Goal: Task Accomplishment & Management: Manage account settings

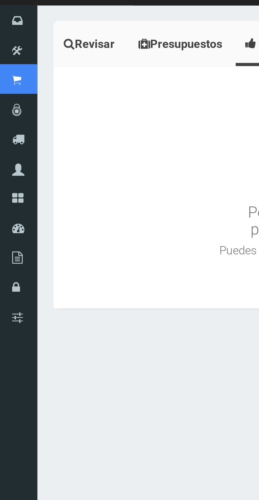
click at [0, 0] on span "Punto de ventas" at bounding box center [0, 0] width 0 height 0
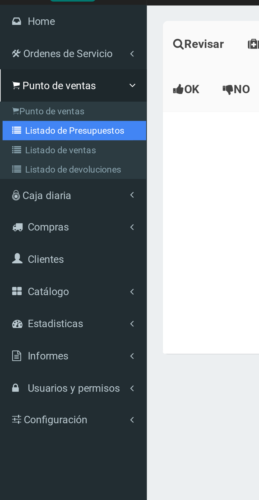
click at [41, 69] on link "Listado de Presupuestos" at bounding box center [31, 67] width 59 height 8
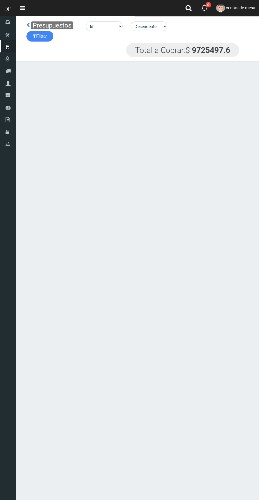
scroll to position [10451, 0]
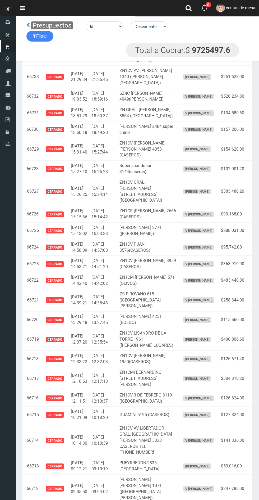
scroll to position [0, 16]
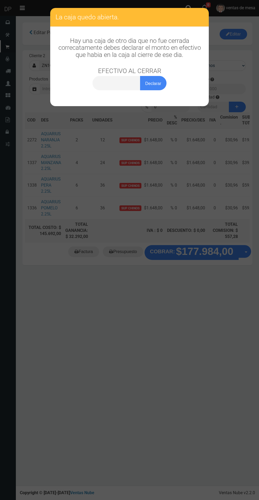
click at [150, 344] on div "La caja quedo abierta. Hay una caja de otro dia que no fue cerrada correcatamen…" at bounding box center [129, 250] width 259 height 500
click at [151, 84] on button "Declarar" at bounding box center [153, 83] width 26 height 14
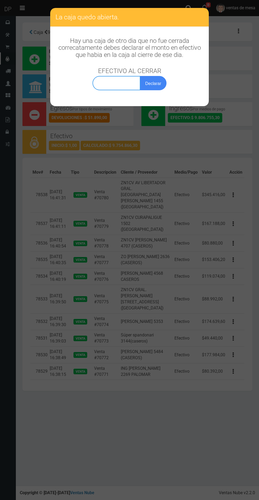
click at [119, 82] on input "text" at bounding box center [117, 83] width 48 height 14
type input "0,00100"
click at [147, 79] on button "Declarar" at bounding box center [153, 83] width 26 height 14
click at [158, 81] on button "Declarar" at bounding box center [153, 83] width 26 height 14
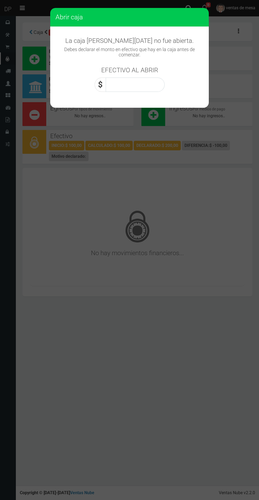
click at [131, 84] on input "text" at bounding box center [135, 85] width 59 height 14
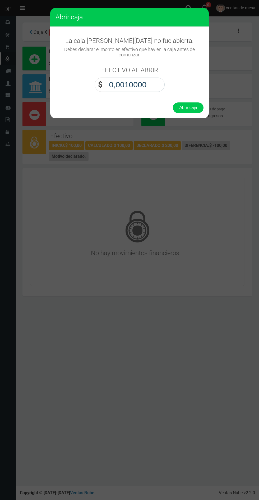
type input "0,0010000"
click at [188, 111] on button "Abrir caja" at bounding box center [188, 107] width 31 height 11
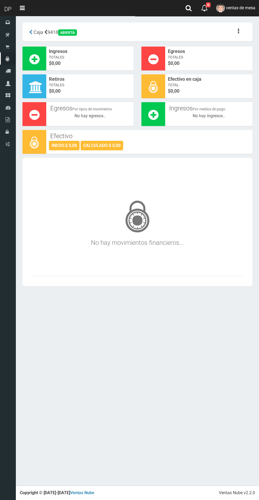
click at [0, 0] on icon at bounding box center [0, 0] width 0 height 0
click at [41, 48] on span at bounding box center [34, 59] width 24 height 24
click at [7, 48] on icon at bounding box center [8, 47] width 4 height 6
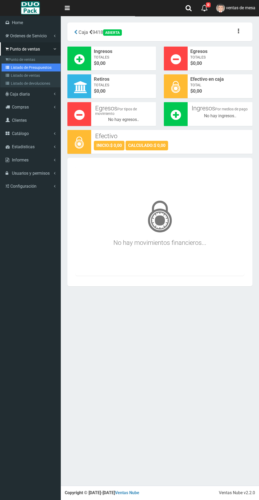
click at [44, 68] on link "Listado de Presupuestos" at bounding box center [31, 67] width 59 height 8
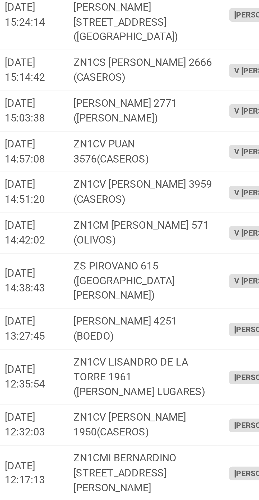
scroll to position [0, 16]
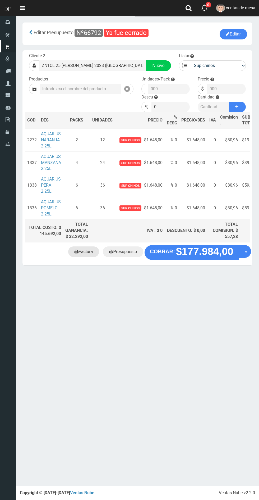
click at [89, 257] on link "Factura" at bounding box center [83, 251] width 31 height 11
